Goal: Transaction & Acquisition: Purchase product/service

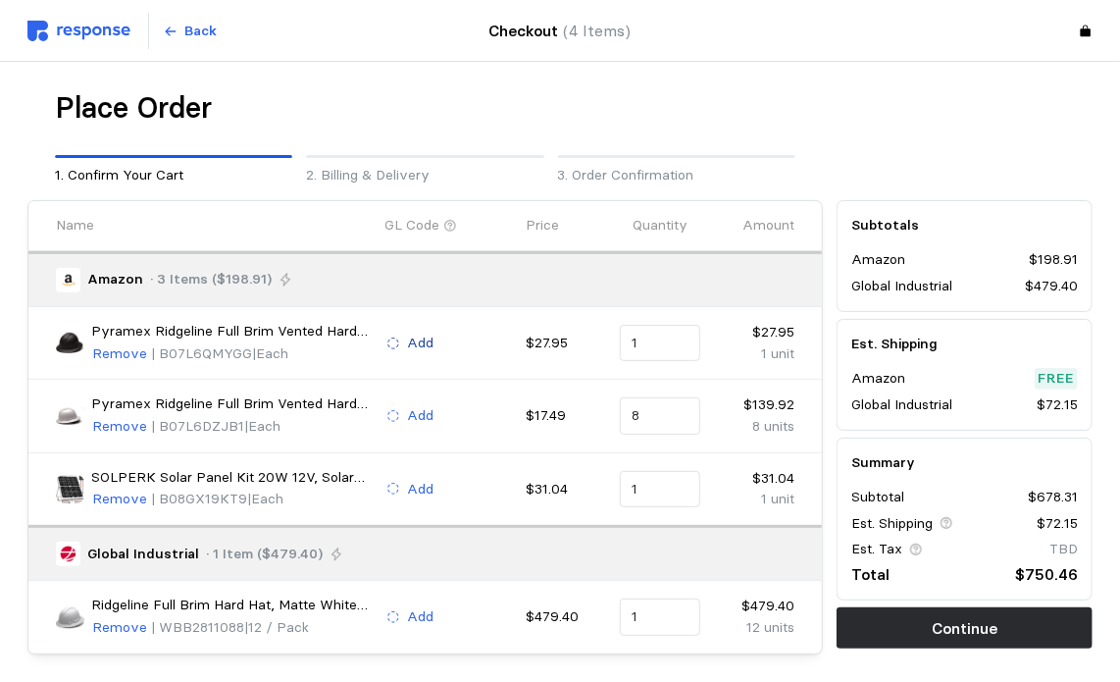
click at [424, 340] on p "Add" at bounding box center [421, 344] width 26 height 22
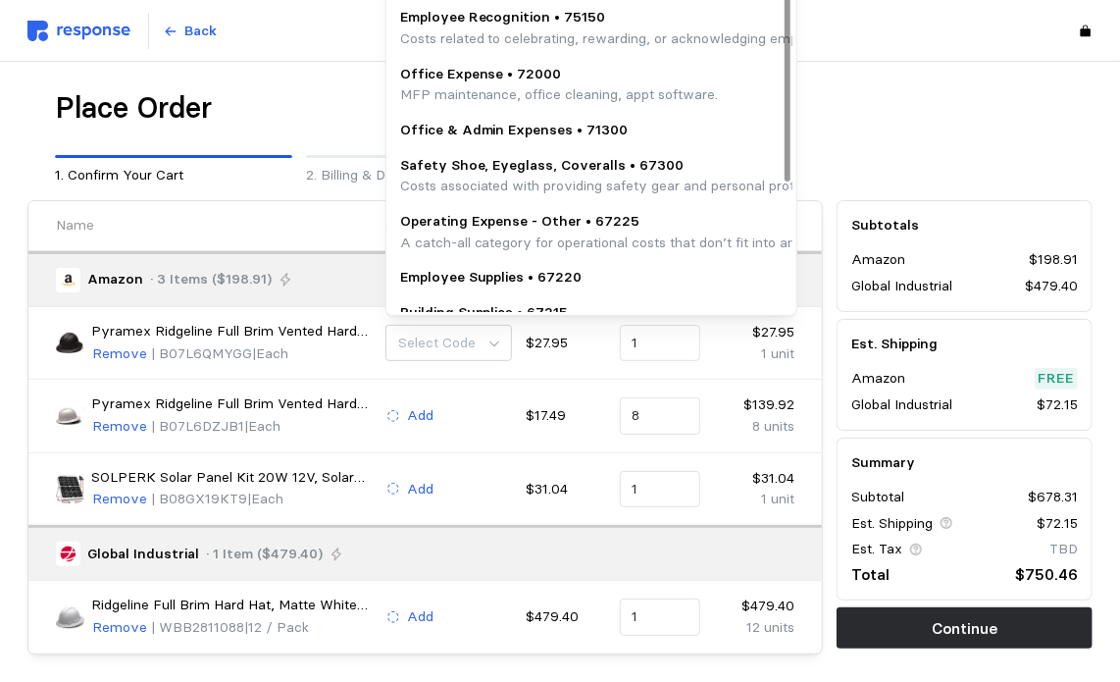
click at [487, 172] on p "Safety Shoe, Eyeglass, Coveralls • 67300" at bounding box center [850, 166] width 901 height 22
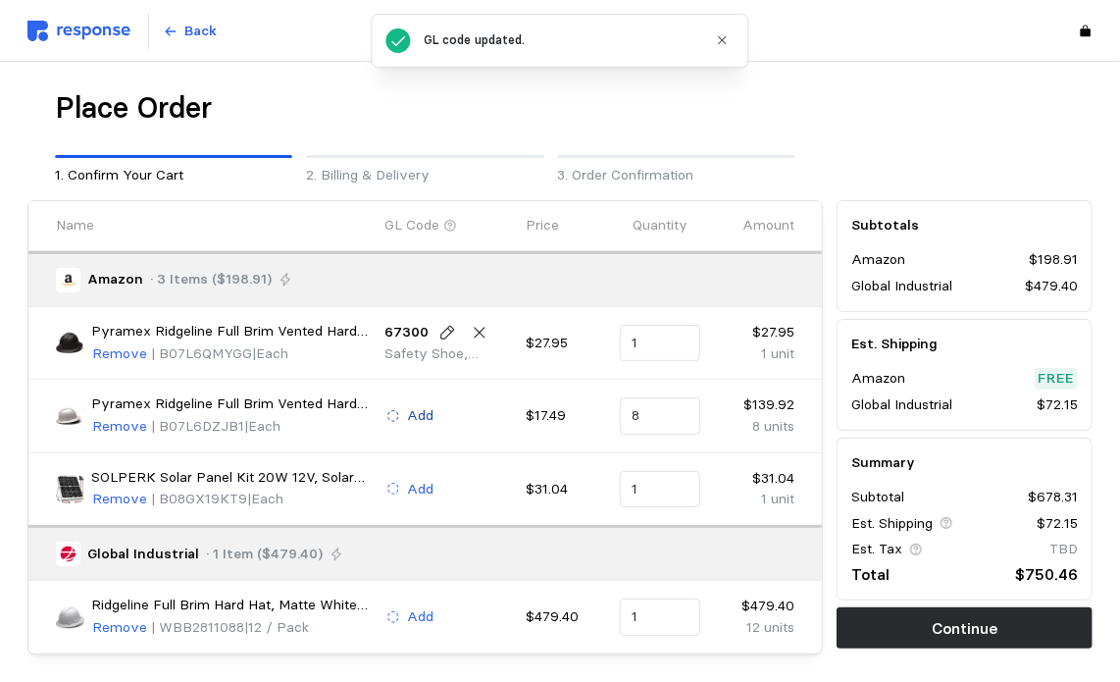
click at [423, 411] on p "Add" at bounding box center [421, 416] width 26 height 22
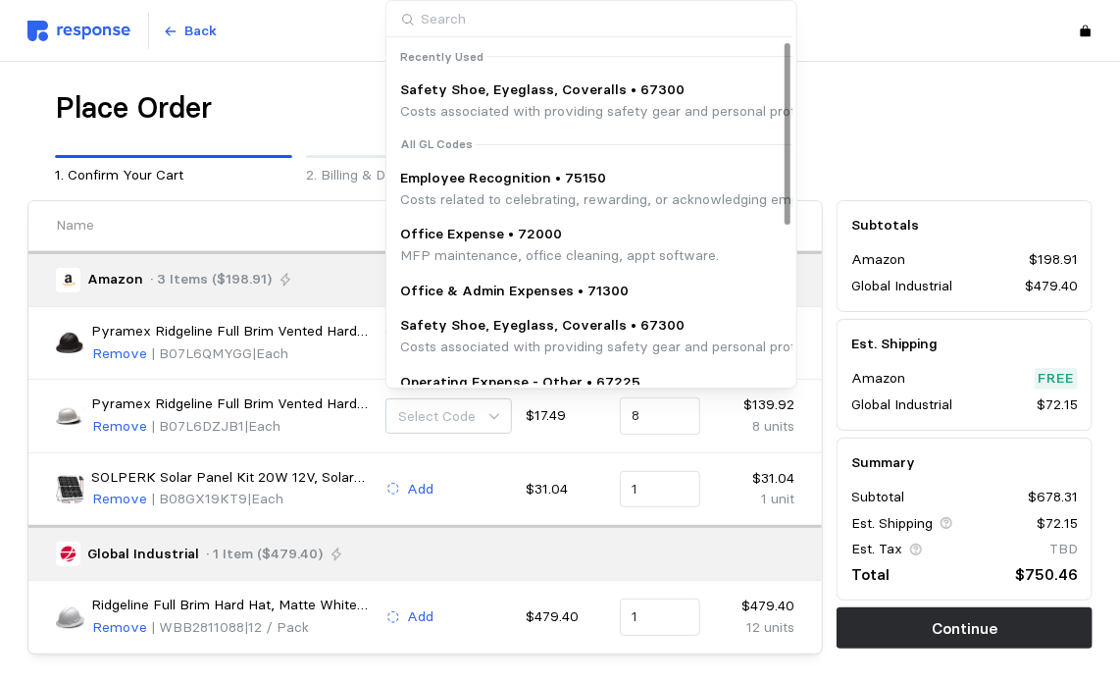
click at [522, 113] on p "Costs associated with providing safety gear and personal protective equipment (…" at bounding box center [850, 112] width 901 height 22
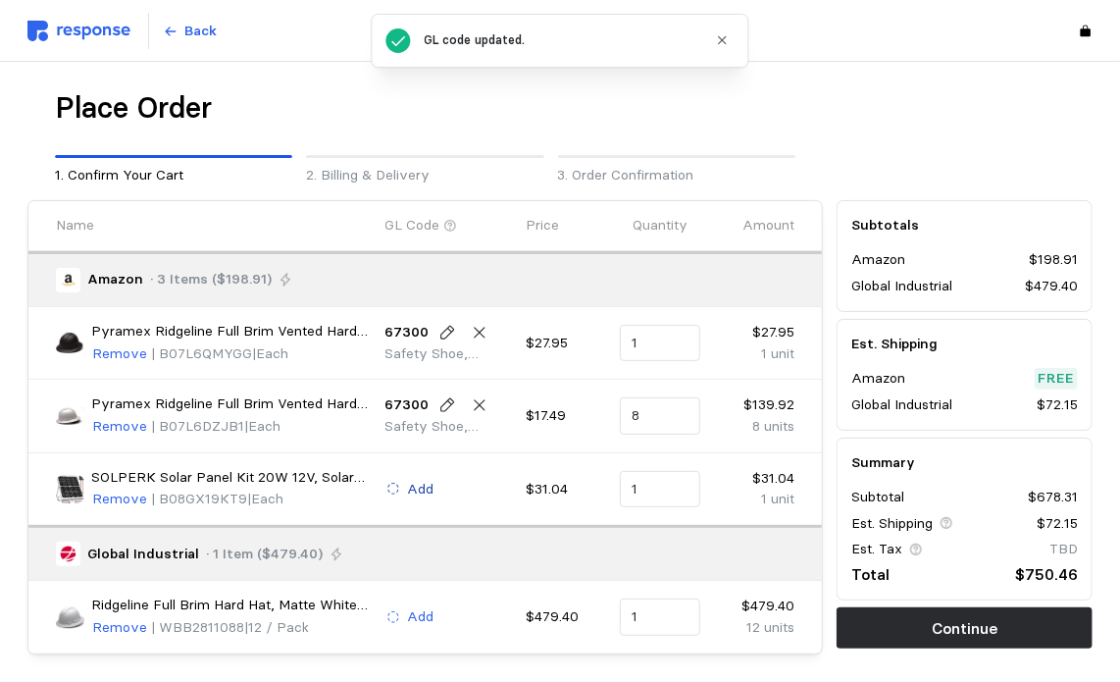
click at [427, 486] on p "Add" at bounding box center [421, 490] width 26 height 22
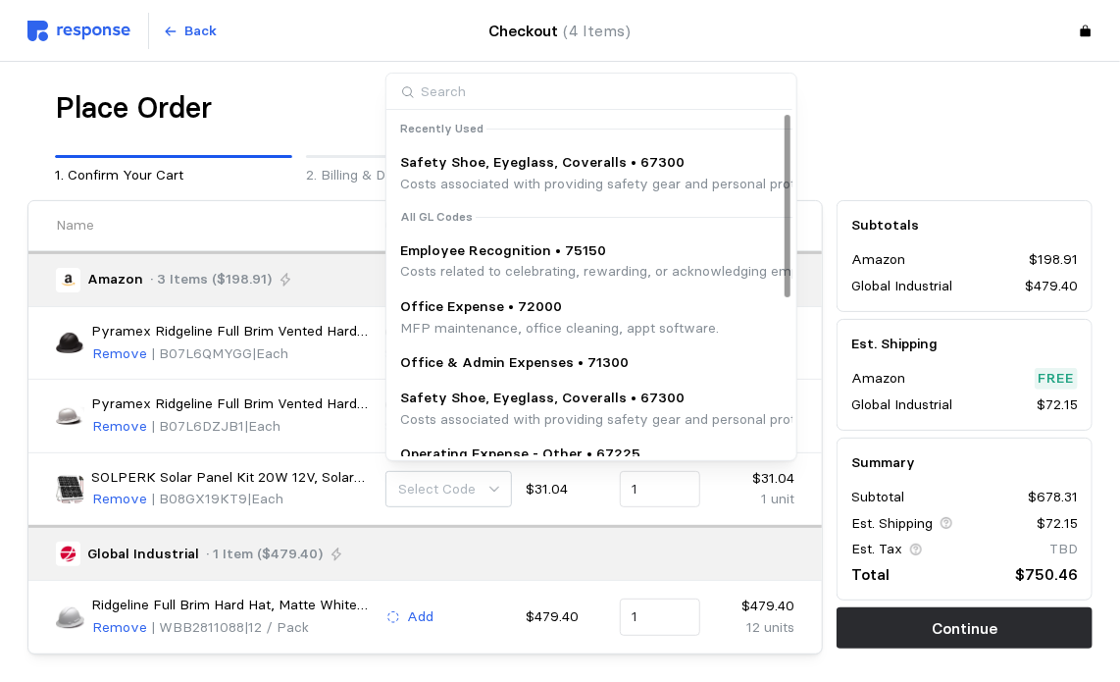
click at [497, 181] on p "Costs associated with providing safety gear and personal protective equipment (…" at bounding box center [850, 185] width 901 height 22
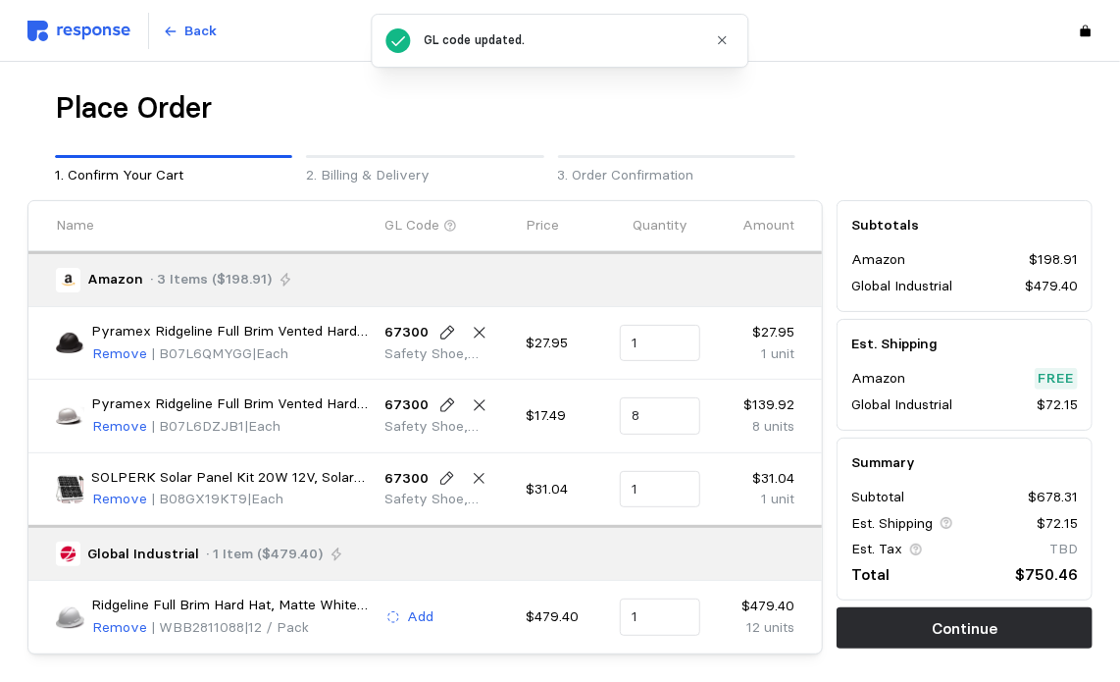
scroll to position [77, 0]
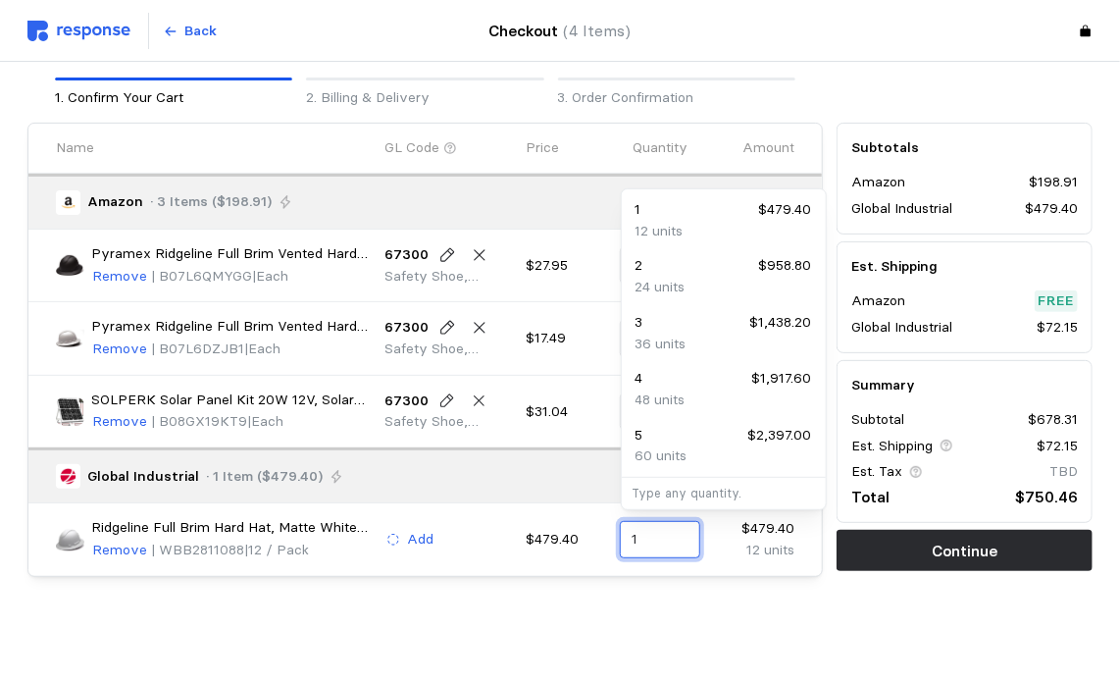
drag, startPoint x: 642, startPoint y: 535, endPoint x: 593, endPoint y: 527, distance: 48.7
click at [593, 527] on div "Ridgeline Full Brim Hard Hat, Matte White Graphite Pattern, 4-Point Ratchet Sus…" at bounding box center [425, 539] width 752 height 58
type input "0"
click at [458, 628] on div "Place Order 1. Confirm Your Cart 2. Billing & Delivery 3. Order Confirmation Na…" at bounding box center [559, 335] width 1065 height 647
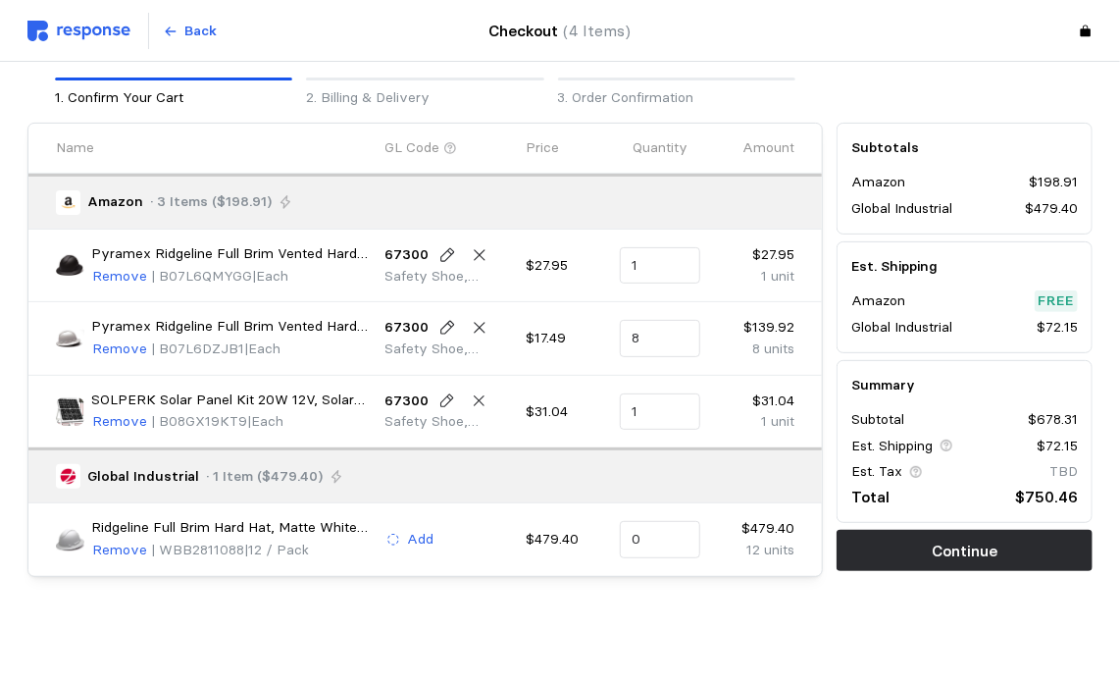
click at [748, 590] on div "Place Order 1. Confirm Your Cart 2. Billing & Delivery 3. Order Confirmation Na…" at bounding box center [559, 335] width 1065 height 647
click at [188, 35] on p "Back" at bounding box center [201, 32] width 32 height 22
click at [177, 26] on icon at bounding box center [171, 32] width 14 height 14
click at [133, 94] on p "1. Confirm Your Cart" at bounding box center [173, 98] width 237 height 22
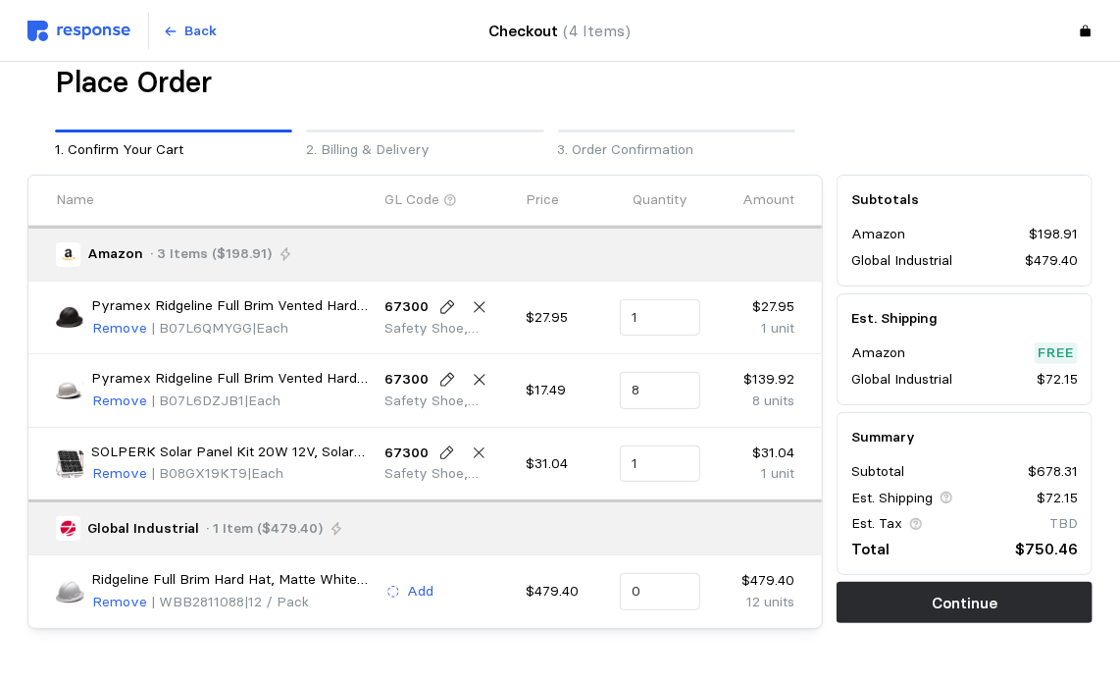
scroll to position [0, 0]
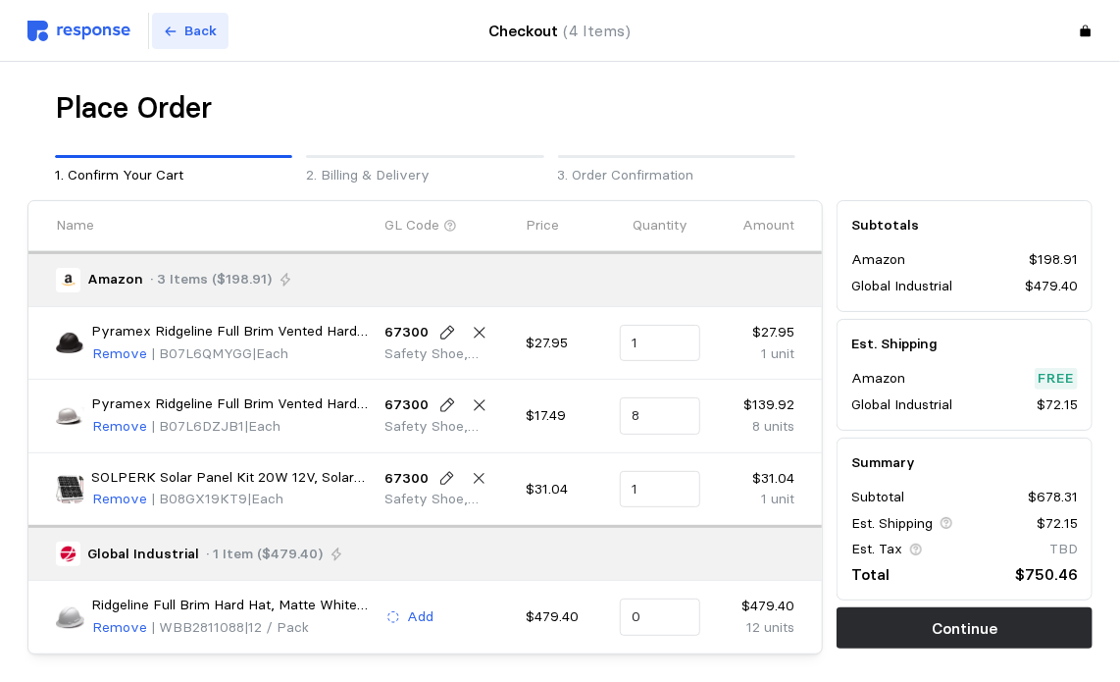
click at [164, 26] on icon at bounding box center [171, 32] width 14 height 14
click at [82, 35] on img at bounding box center [78, 31] width 103 height 21
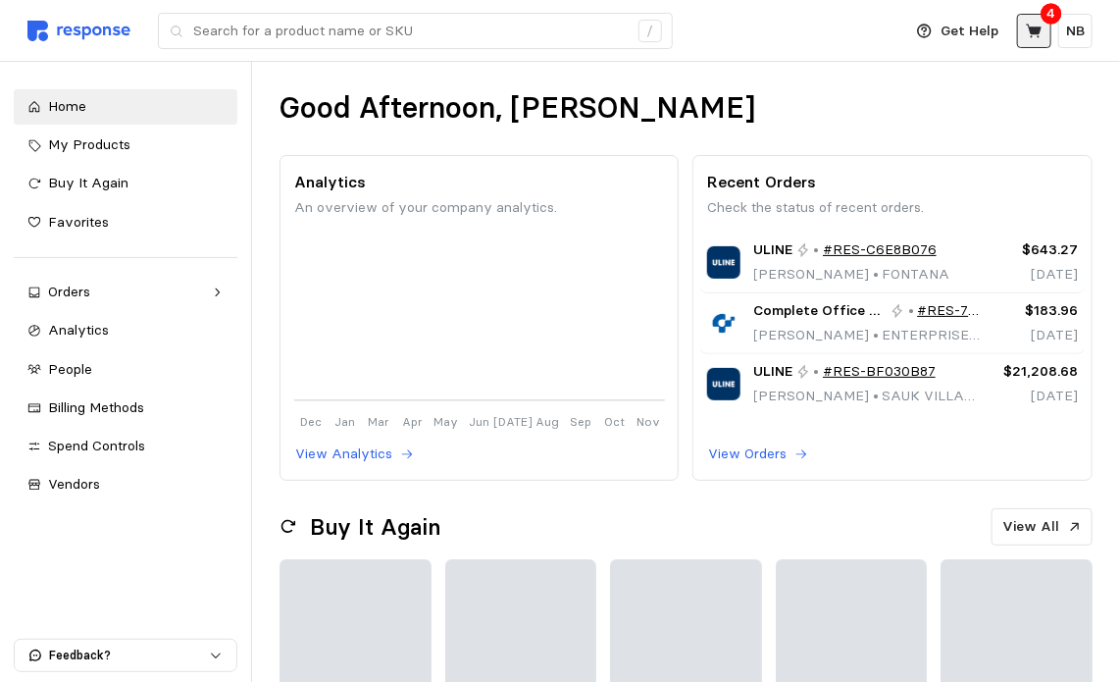
click at [1040, 27] on icon at bounding box center [1034, 31] width 16 height 14
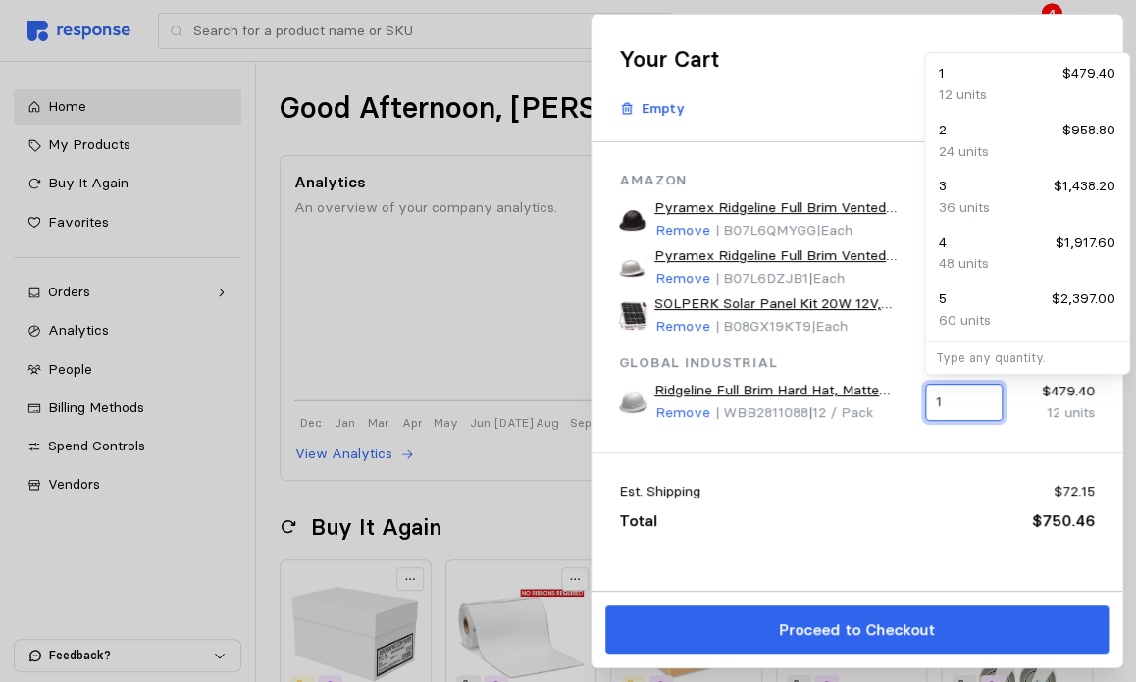
drag, startPoint x: 965, startPoint y: 395, endPoint x: 905, endPoint y: 396, distance: 59.8
click at [906, 396] on div "Ridgeline Full Brim Hard Hat, Matte White Graphite Pattern, 4-Point Ratchet Sus…" at bounding box center [856, 402] width 489 height 58
click at [699, 411] on p "Remove" at bounding box center [682, 413] width 55 height 22
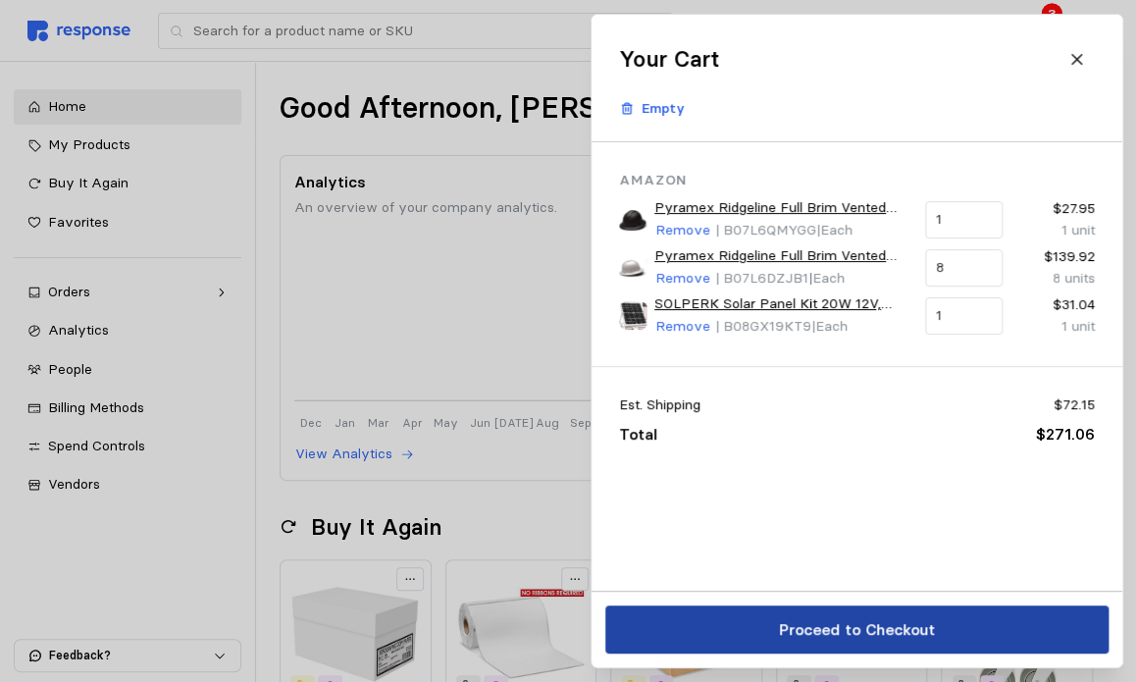
click at [868, 617] on p "Proceed to Checkout" at bounding box center [856, 629] width 156 height 25
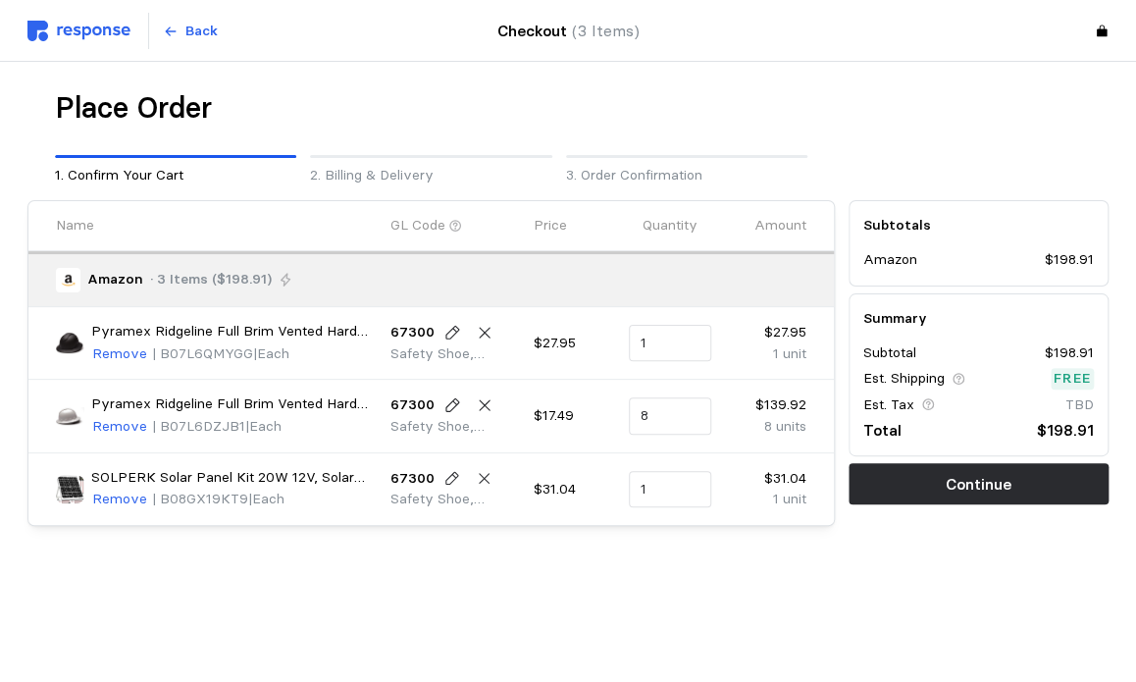
click at [423, 504] on p "Safety Shoe, Eyeglass, Coveralls" at bounding box center [454, 499] width 129 height 22
click at [445, 472] on icon at bounding box center [452, 479] width 18 height 18
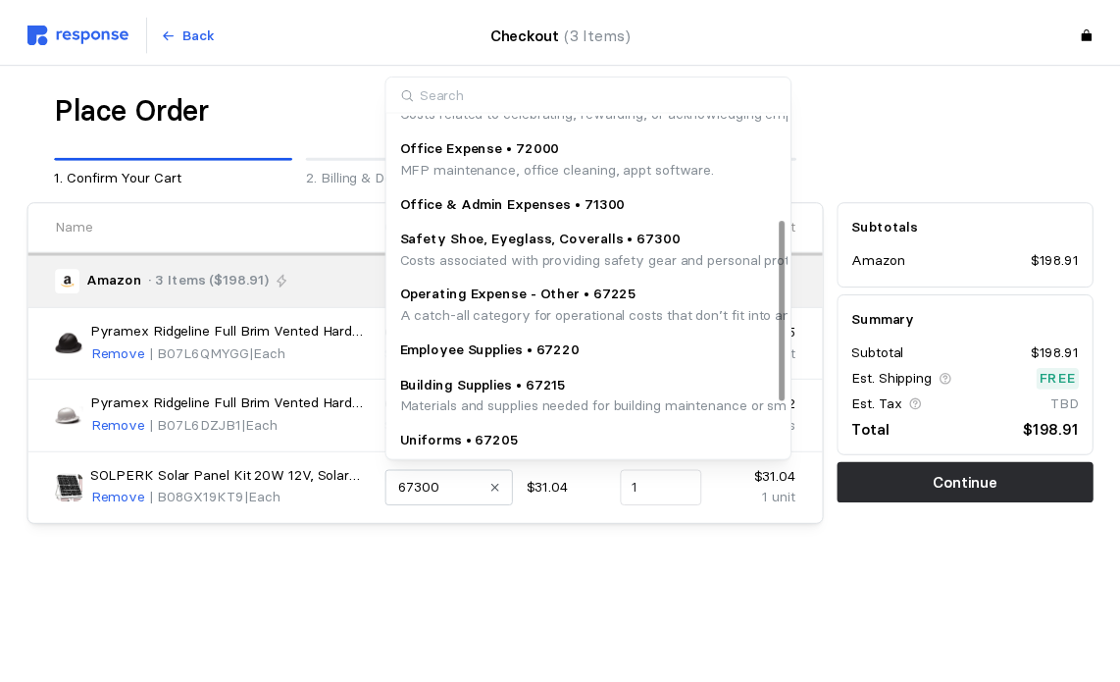
scroll to position [196, 0]
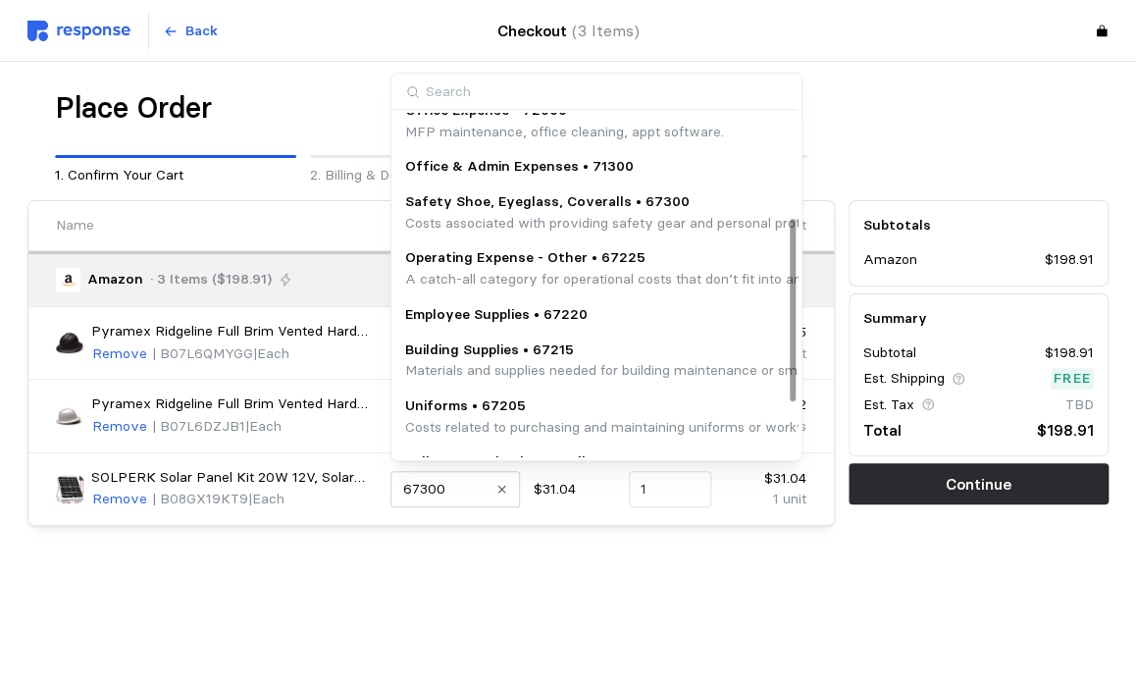
click at [498, 270] on p "A catch-all category for operational costs that don’t fit into any predefined s…" at bounding box center [703, 280] width 596 height 22
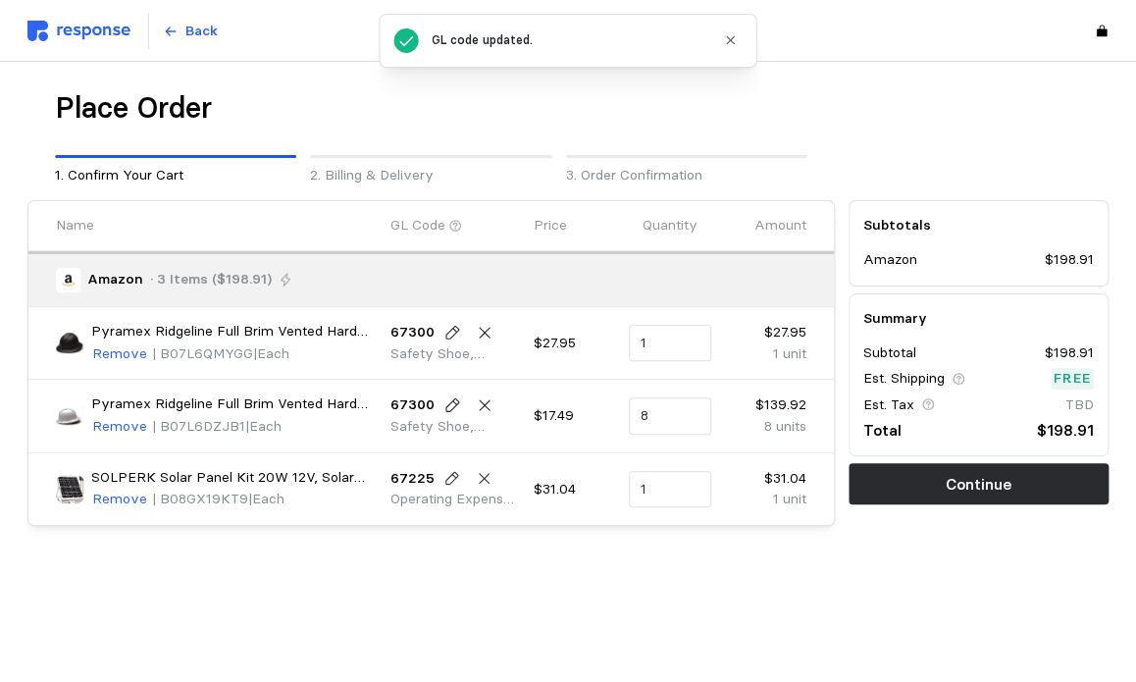
click at [778, 593] on div "Place Order 1. Confirm Your Cart 2. Billing & Delivery 3. Order Confirmation Na…" at bounding box center [567, 348] width 1081 height 519
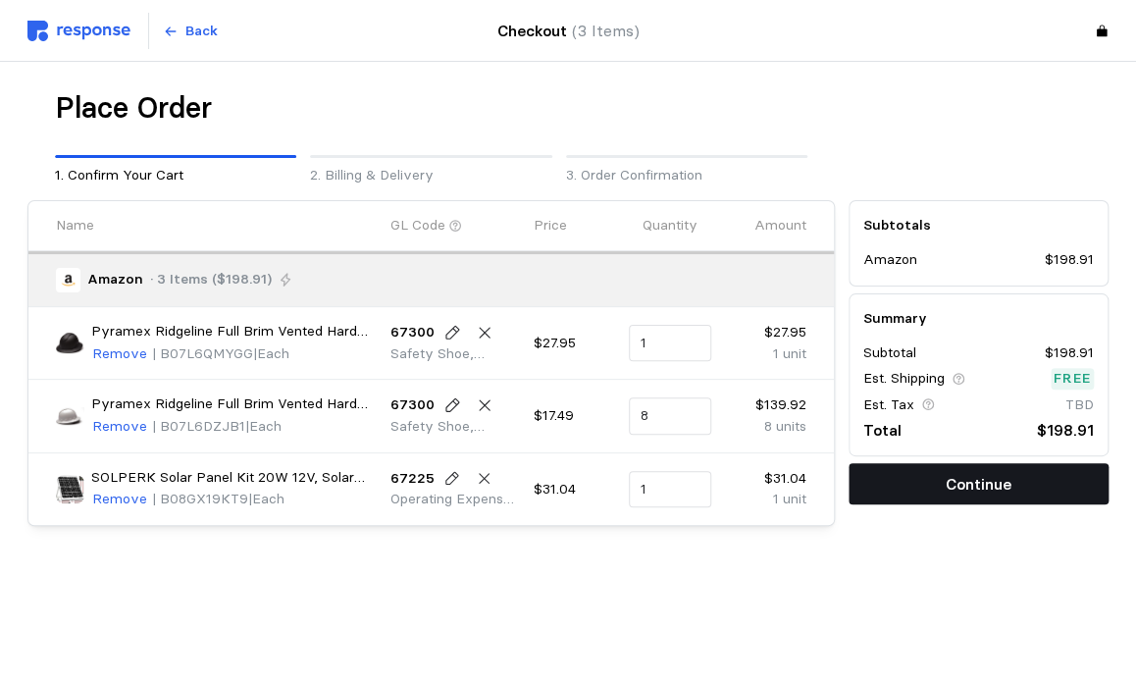
click at [953, 489] on p "Continue" at bounding box center [979, 484] width 66 height 25
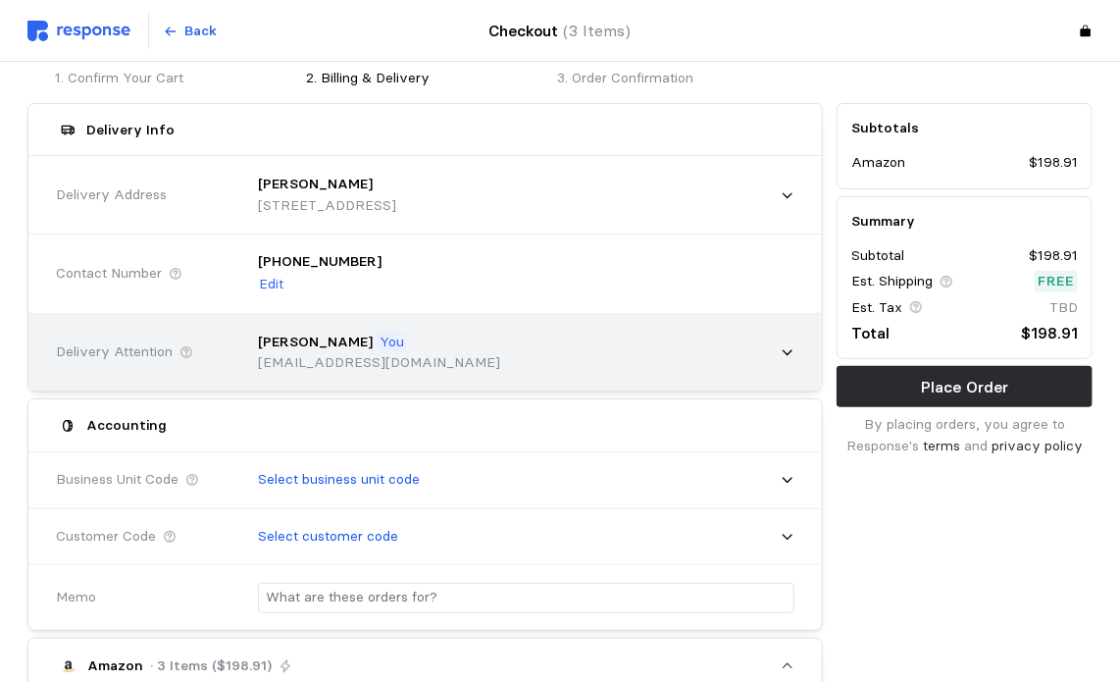
scroll to position [98, 0]
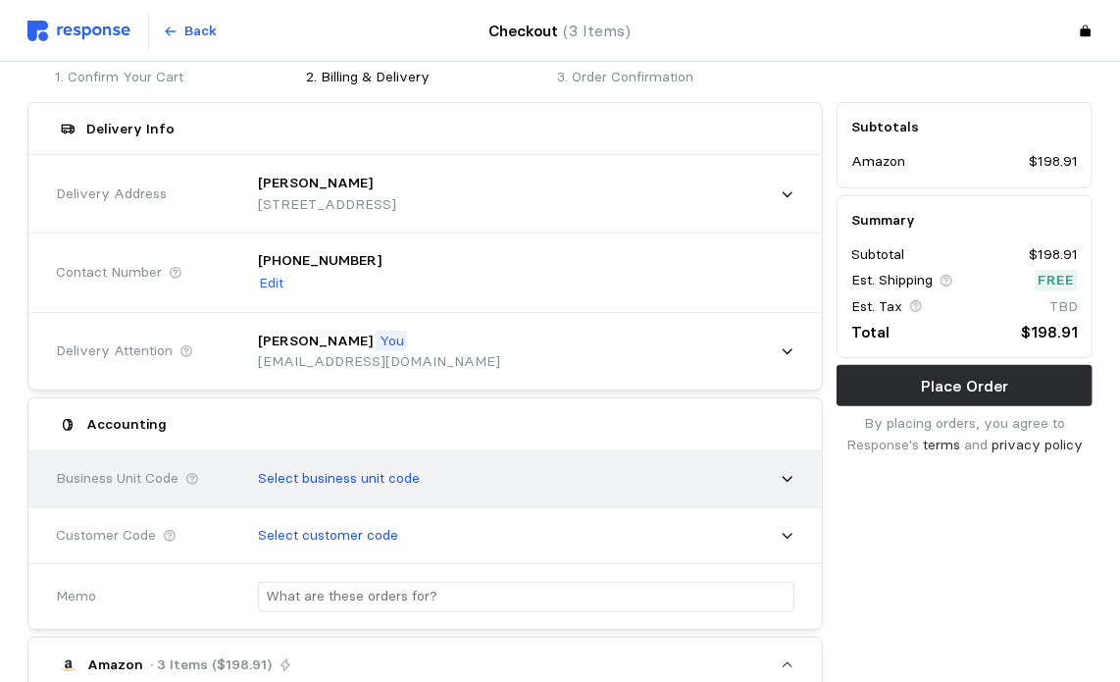
click at [770, 475] on div "Select business unit code" at bounding box center [519, 478] width 550 height 49
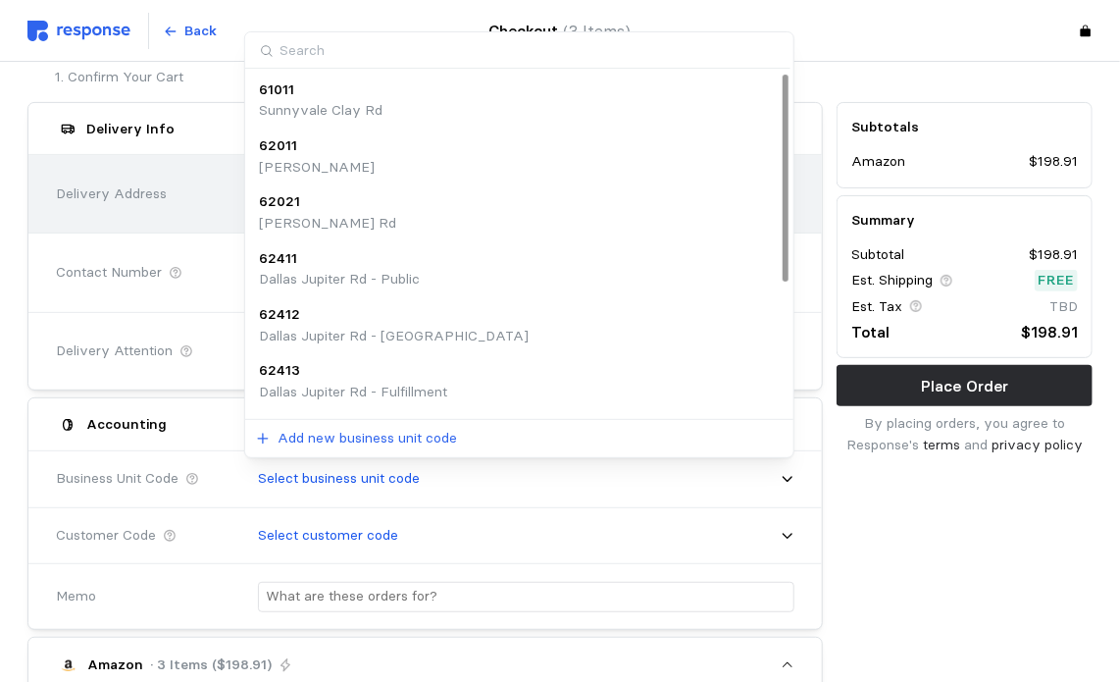
click at [367, 214] on div "62021 [PERSON_NAME][GEOGRAPHIC_DATA]" at bounding box center [520, 212] width 522 height 42
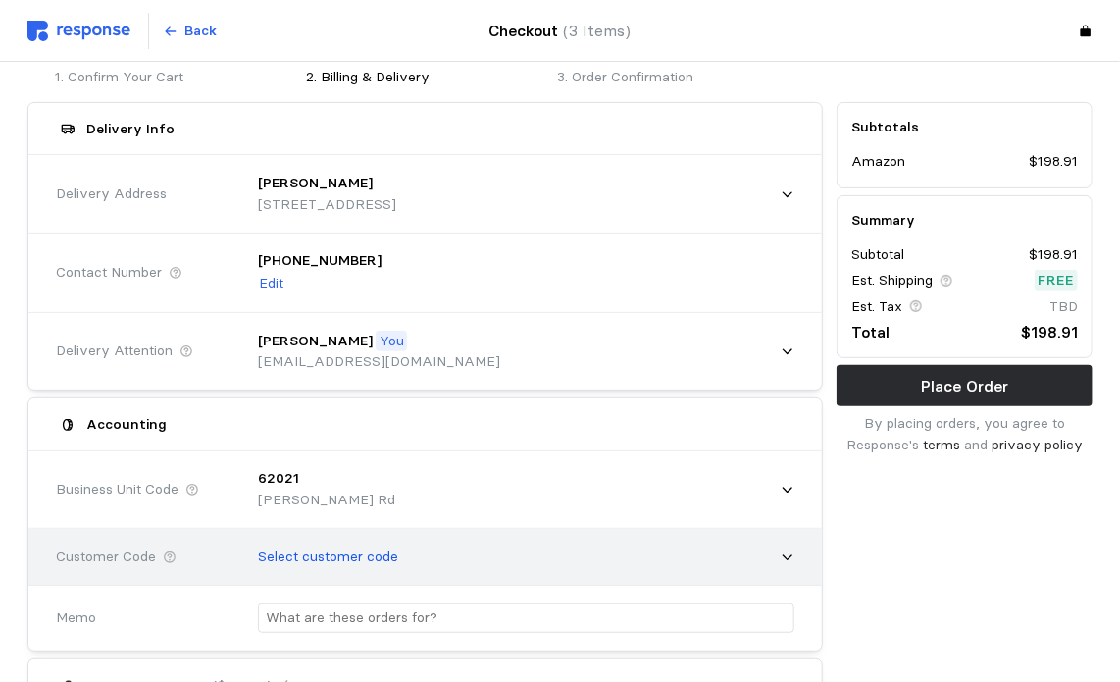
click at [796, 559] on div "Select customer code" at bounding box center [519, 557] width 564 height 63
click at [777, 545] on div "Select customer code" at bounding box center [519, 557] width 550 height 49
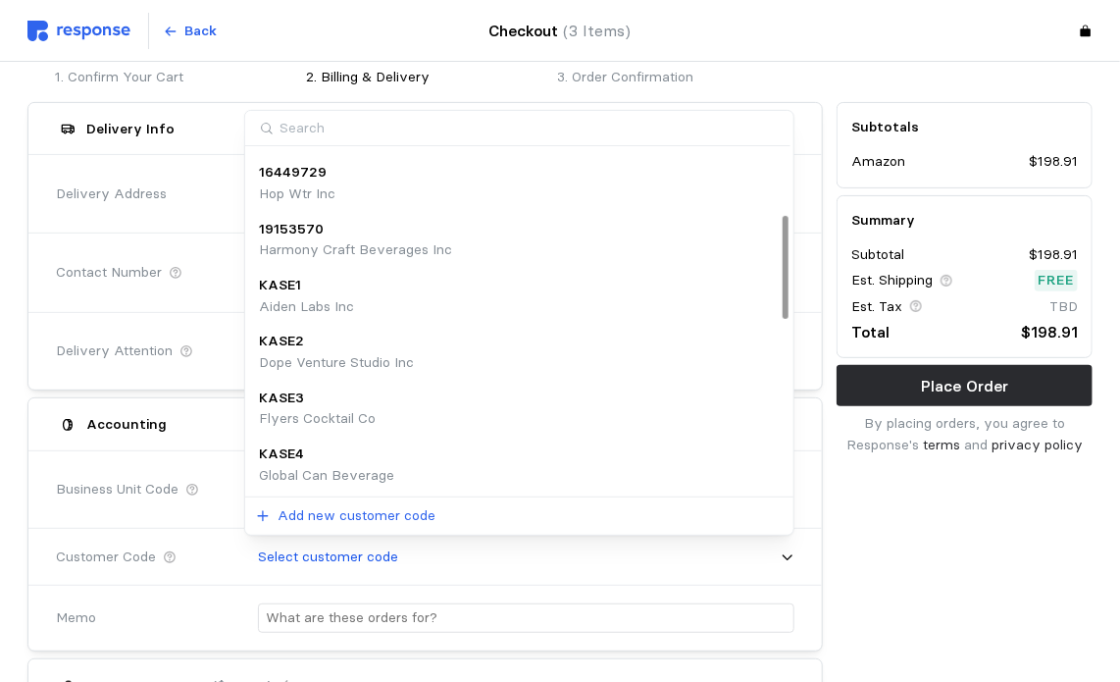
scroll to position [0, 0]
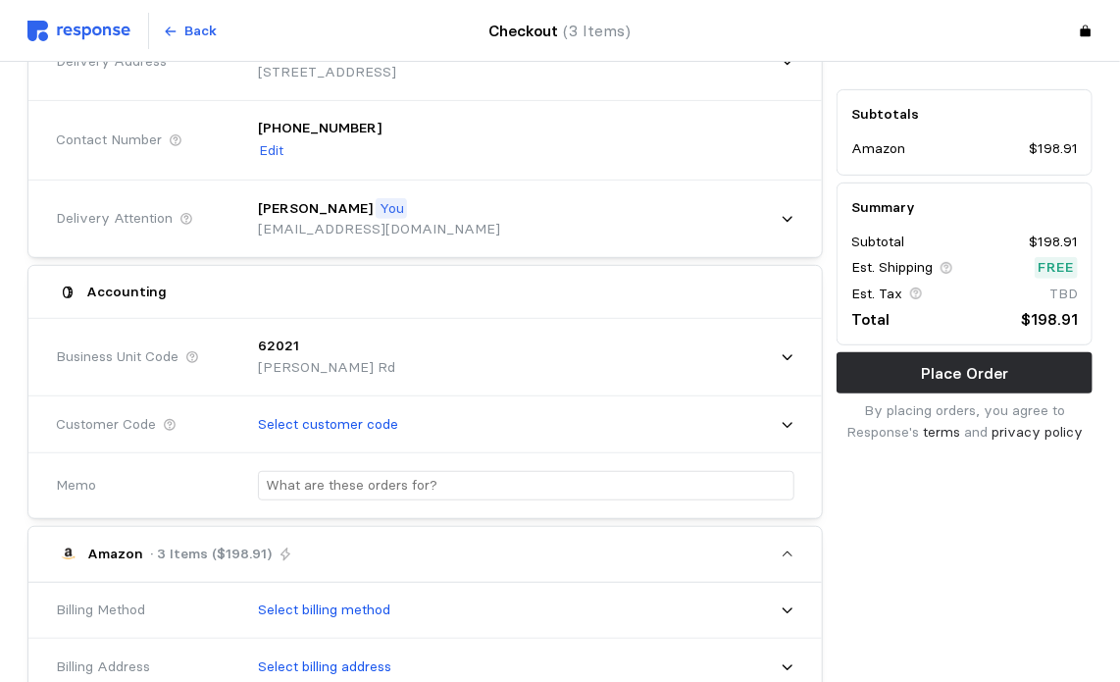
scroll to position [294, 0]
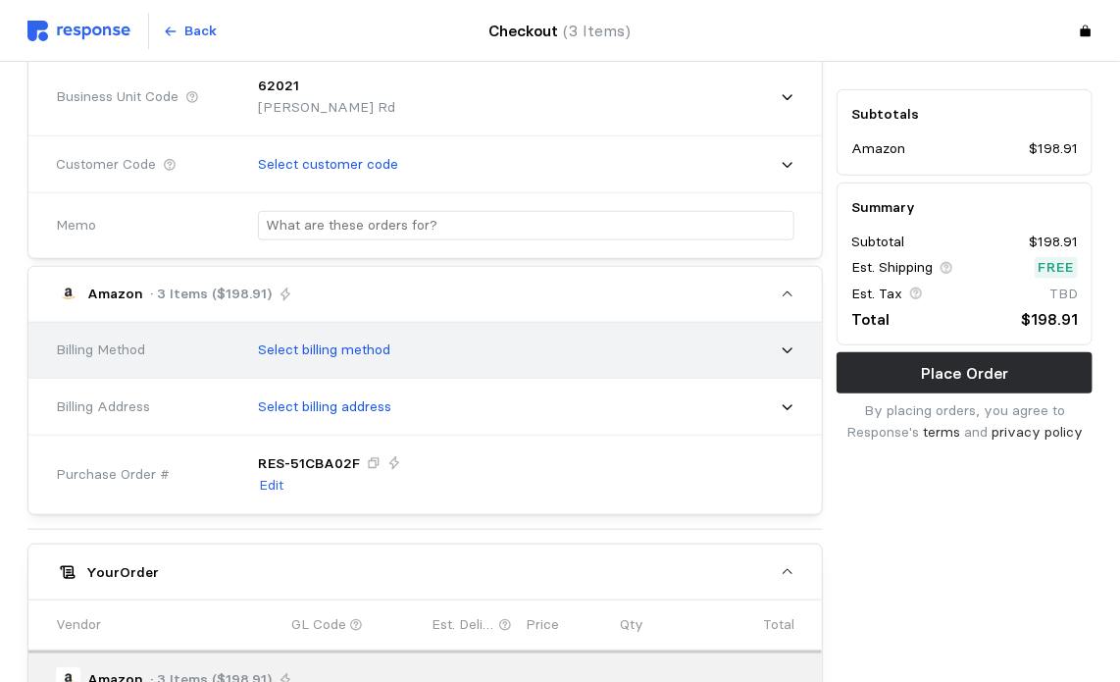
click at [777, 352] on div "Select billing method" at bounding box center [519, 350] width 550 height 49
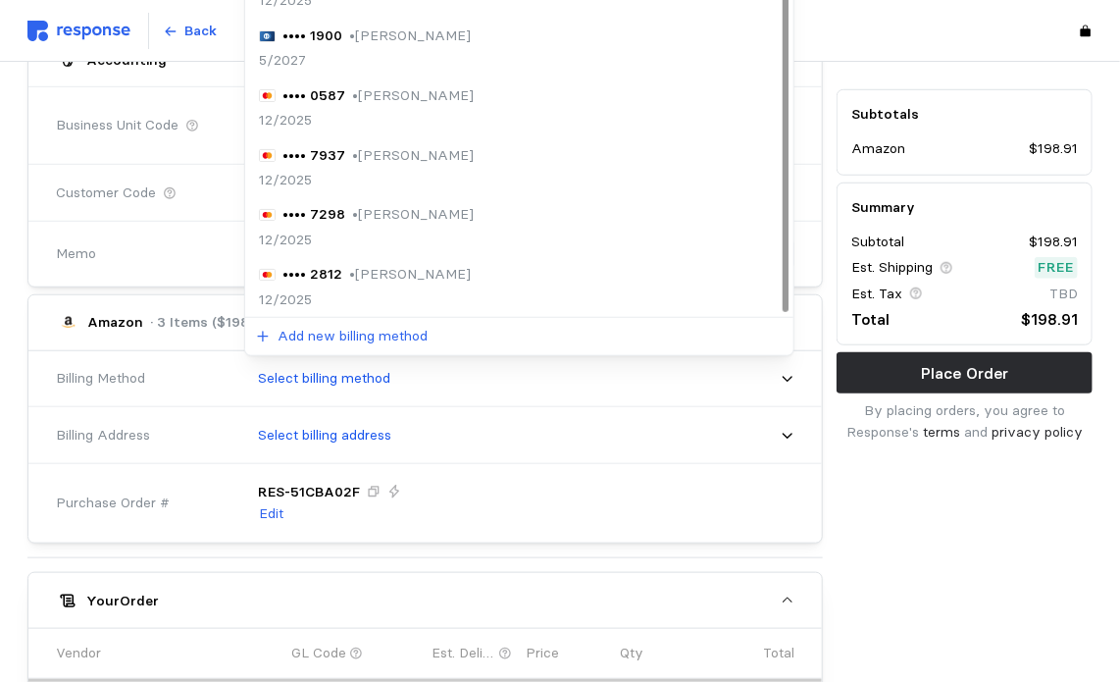
scroll to position [15, 0]
click at [460, 277] on div "•••• 2812 • [PERSON_NAME] 12/2025" at bounding box center [520, 284] width 522 height 46
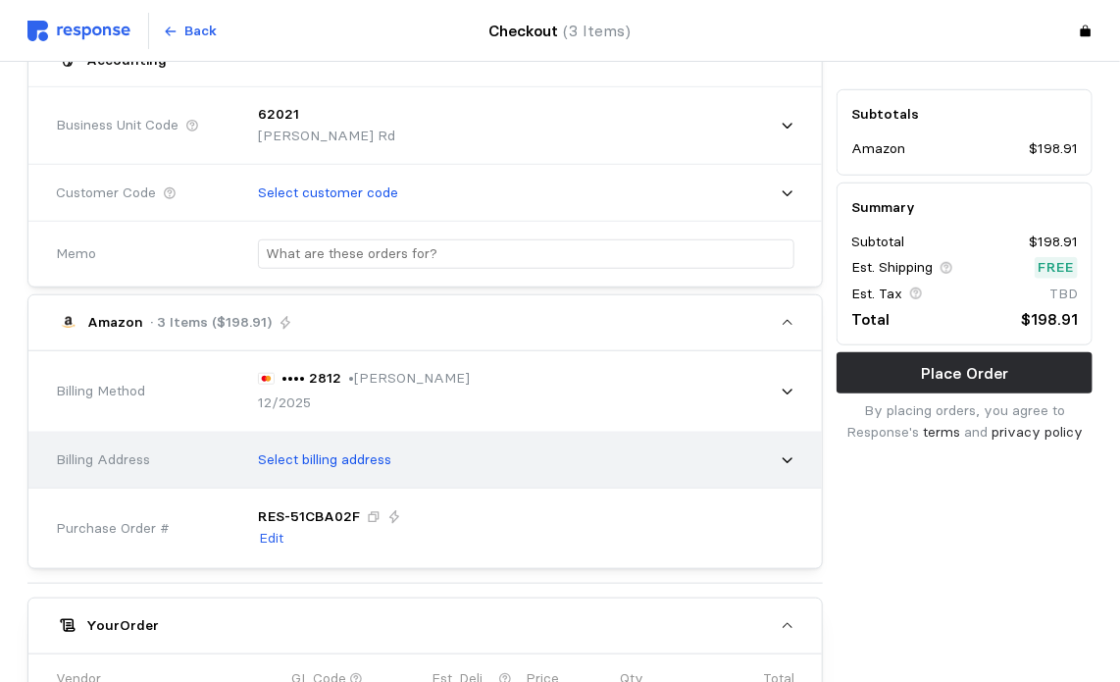
click at [797, 460] on div "Select billing address" at bounding box center [519, 460] width 564 height 63
click at [779, 455] on div "Select billing address" at bounding box center [519, 460] width 550 height 49
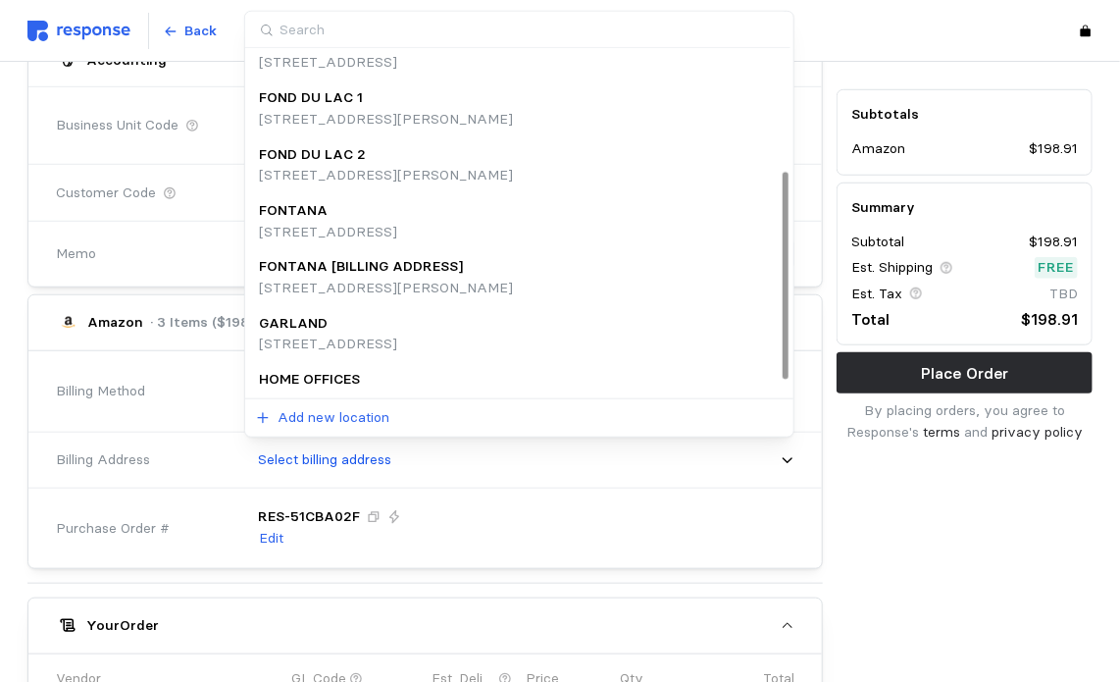
scroll to position [220, 0]
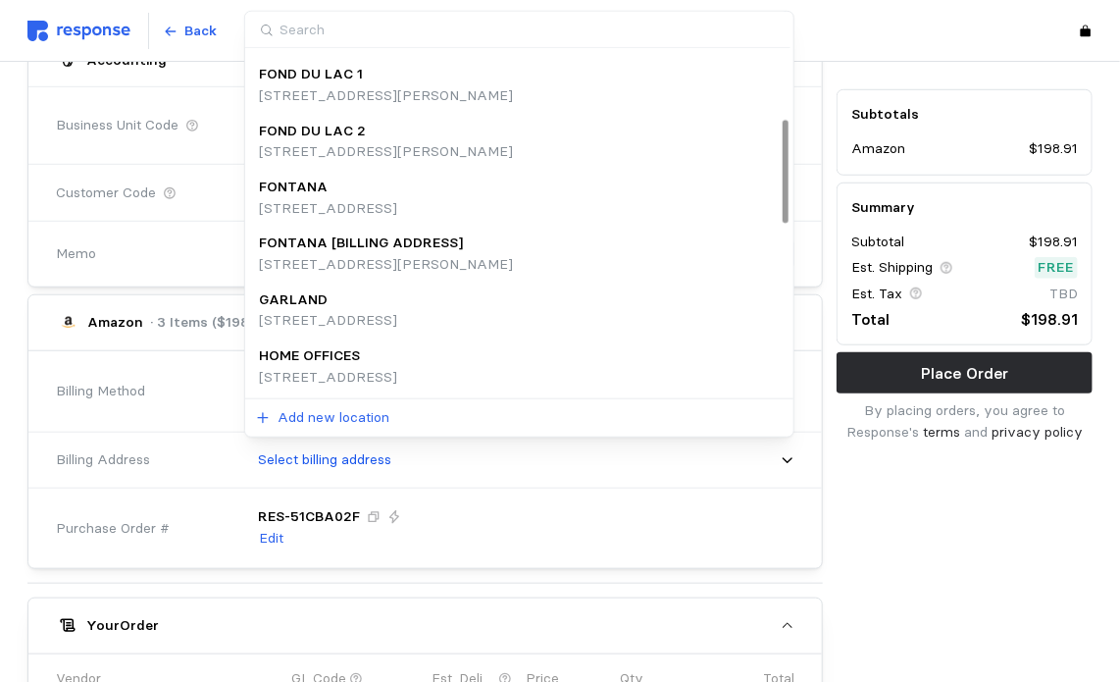
click at [397, 348] on div "HOME OFFICES" at bounding box center [328, 356] width 138 height 22
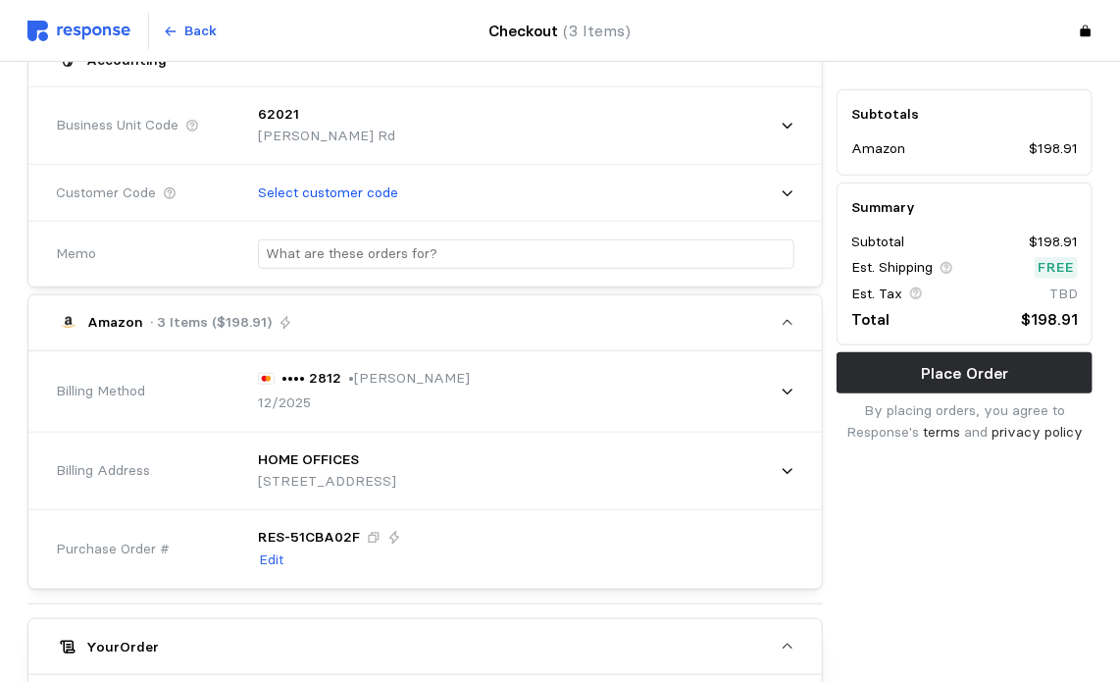
click at [930, 538] on div "Subtotals Amazon $198.91 Summary Subtotal $198.91 Est. Shipping Free Est. Tax T…" at bounding box center [965, 467] width 270 height 1473
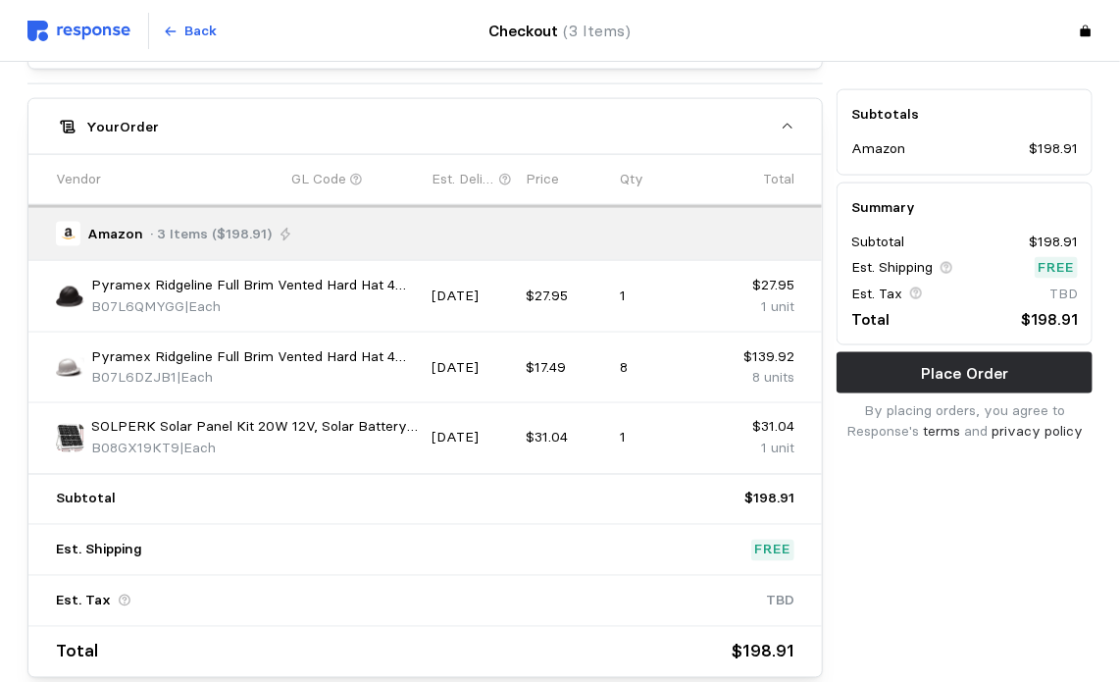
scroll to position [1080, 0]
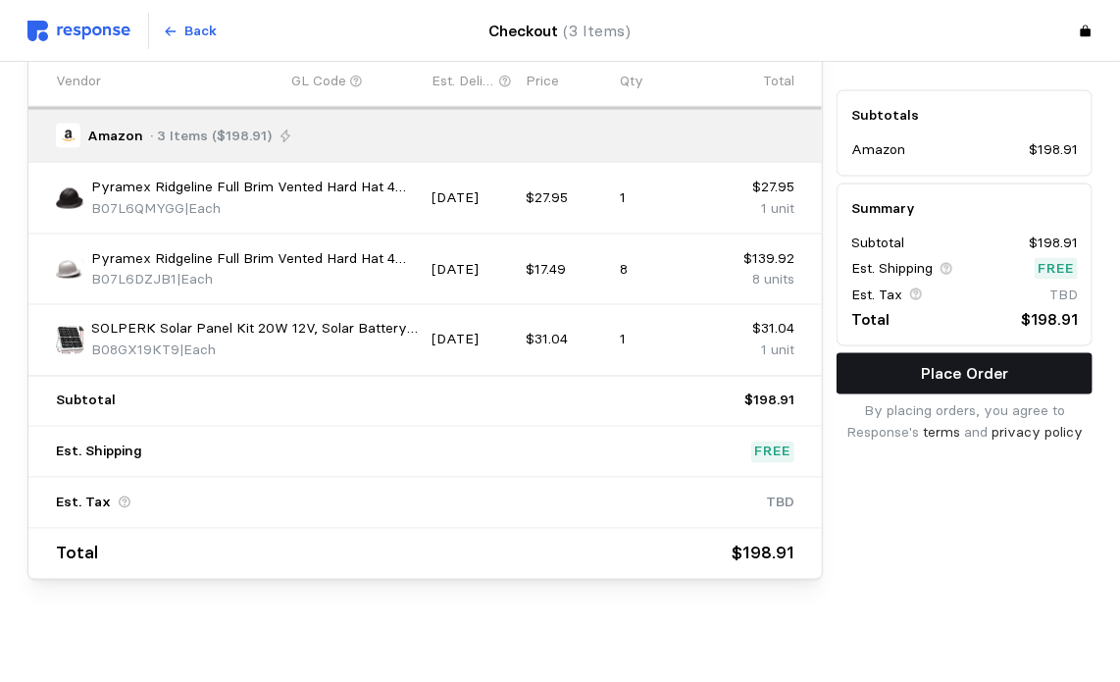
click at [891, 366] on button "Place Order" at bounding box center [965, 372] width 256 height 41
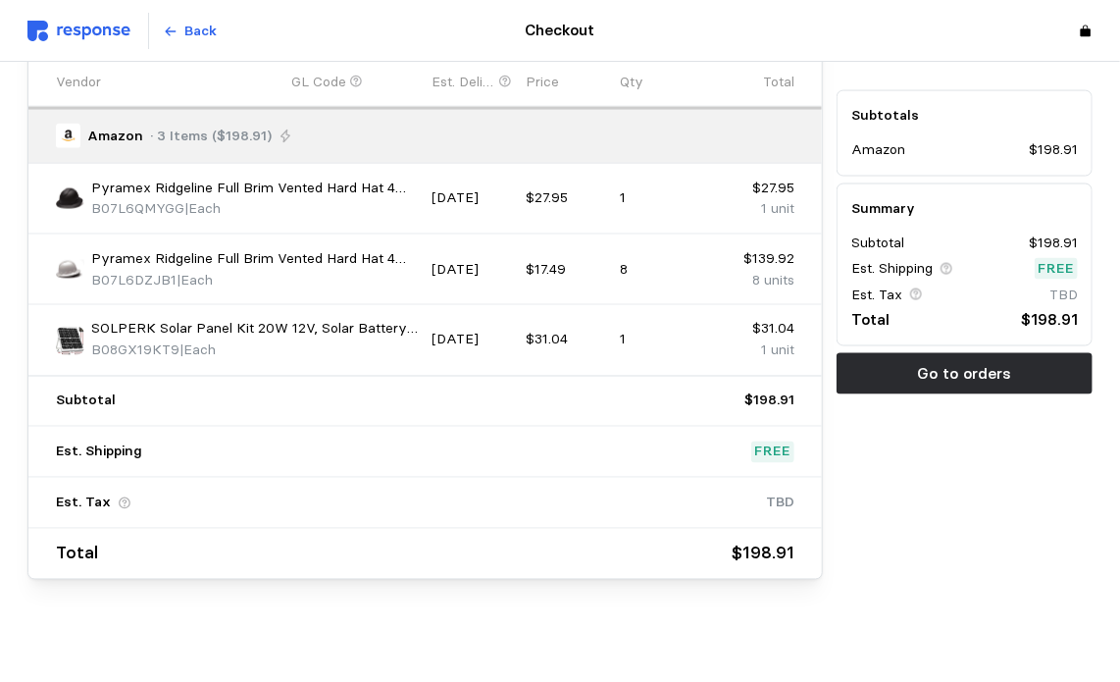
scroll to position [1098, 0]
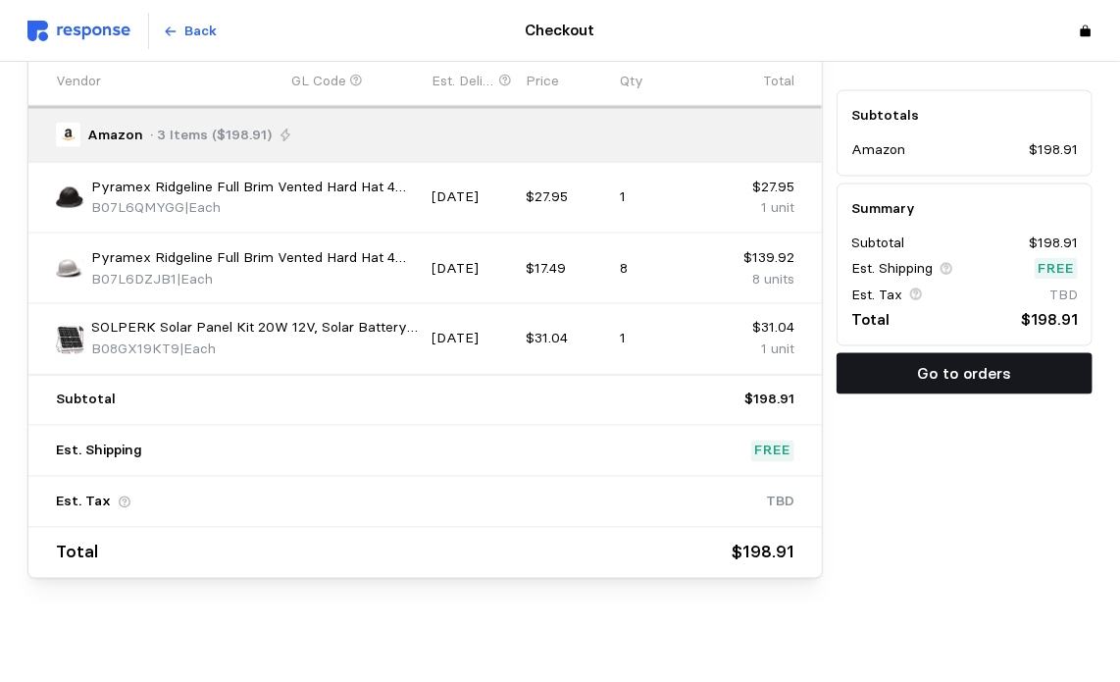
click at [979, 372] on p "Go to orders" at bounding box center [965, 373] width 94 height 25
